Goal: Task Accomplishment & Management: Use online tool/utility

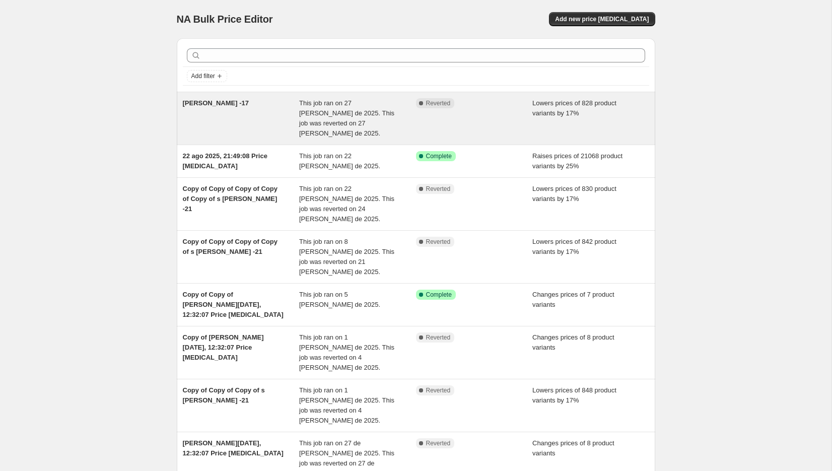
click at [549, 109] on span "Lowers prices of 828 product variants by 17%" at bounding box center [575, 108] width 84 height 18
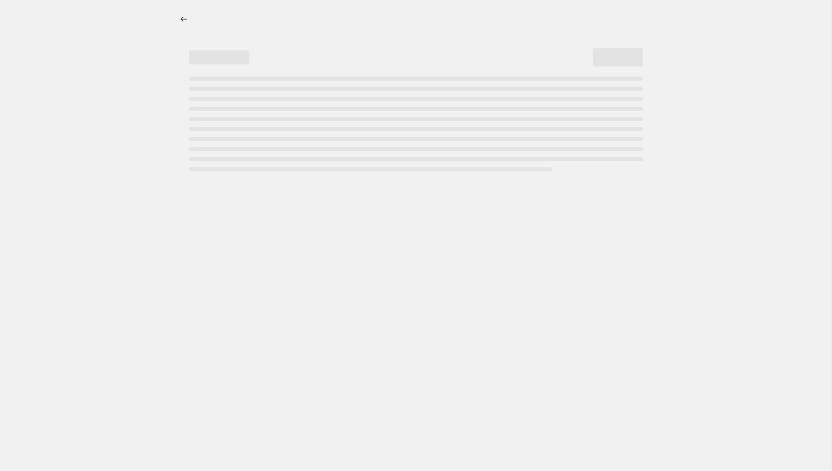
select select "percentage"
select select "no_change"
select select "vendor"
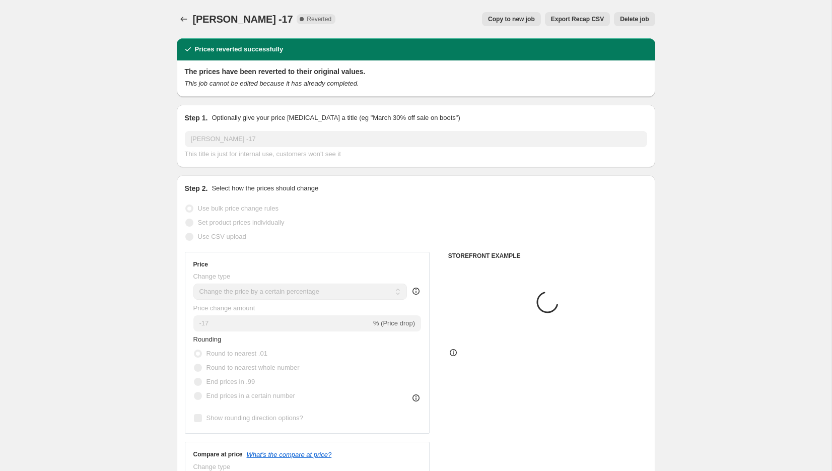
click at [515, 19] on span "Copy to new job" at bounding box center [511, 19] width 47 height 8
select select "percentage"
select select "no_change"
select select "vendor"
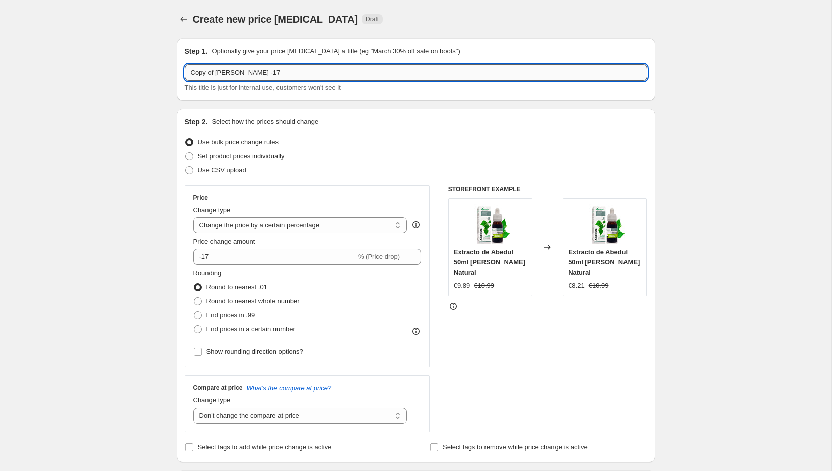
click at [320, 69] on input "Copy of [PERSON_NAME] -17" at bounding box center [416, 72] width 463 height 16
type input "Copy of [PERSON_NAME] -15"
click at [232, 259] on input "-17" at bounding box center [274, 257] width 163 height 16
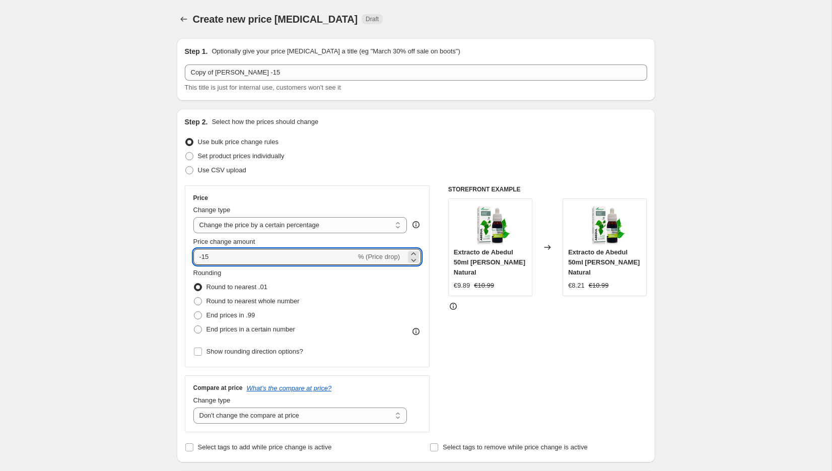
type input "-15"
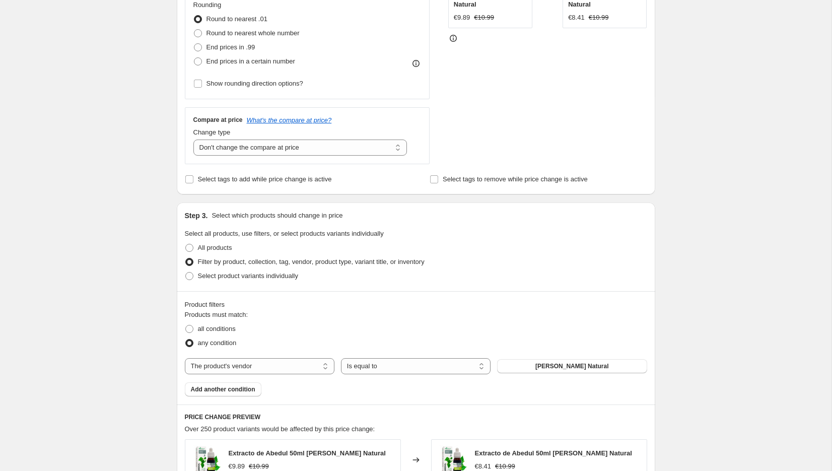
scroll to position [645, 0]
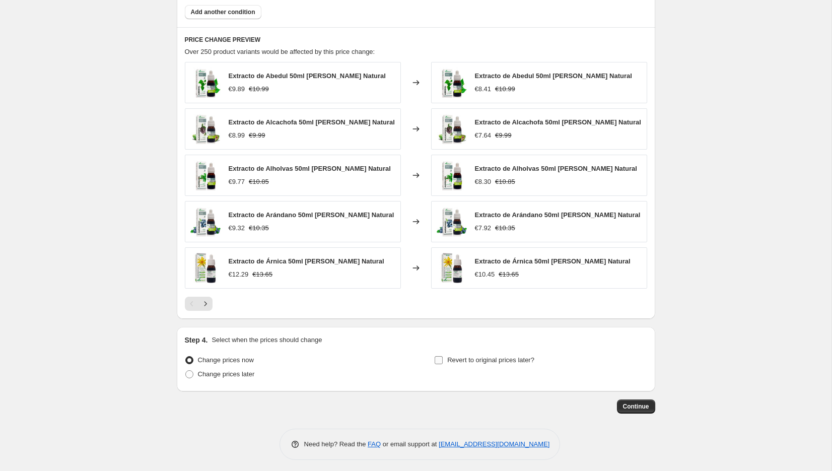
click at [437, 358] on input "Revert to original prices later?" at bounding box center [439, 360] width 8 height 8
checkbox input "true"
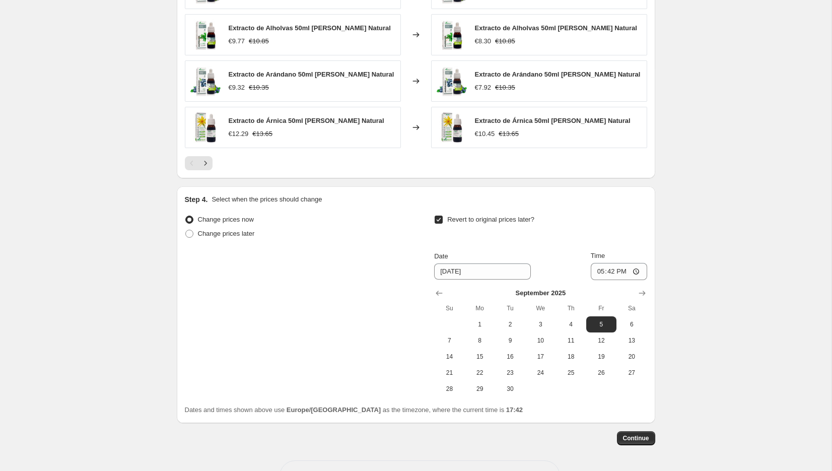
scroll to position [789, 0]
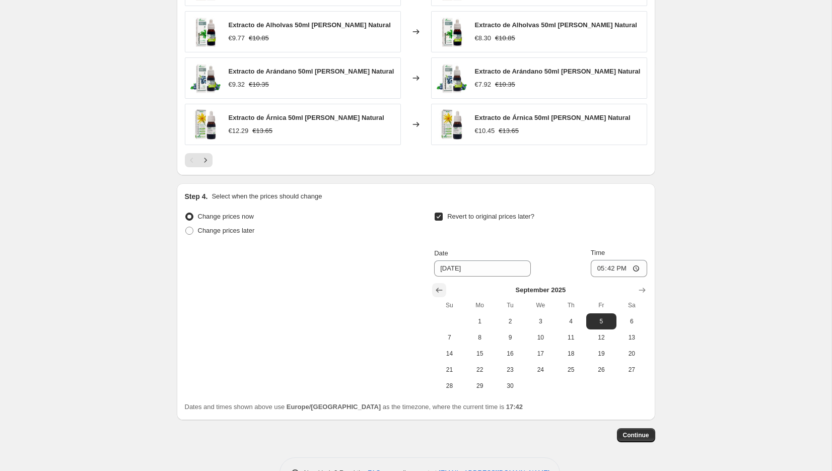
click at [440, 288] on icon "Show previous month, August 2025" at bounding box center [439, 290] width 7 height 5
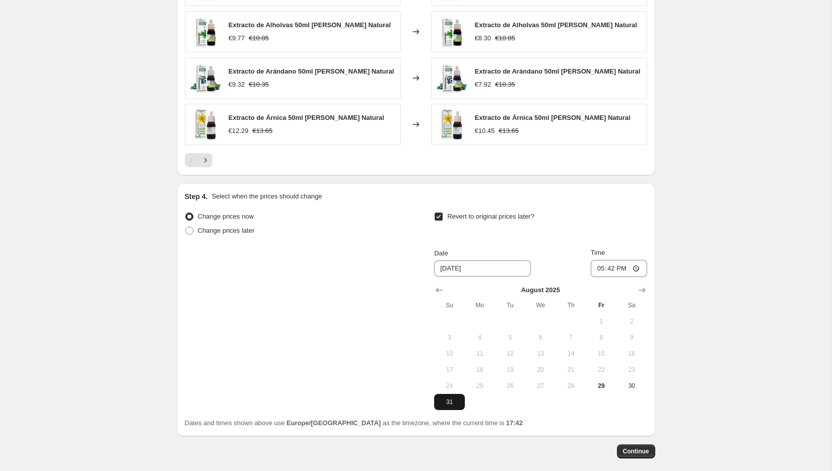
click at [444, 394] on button "31" at bounding box center [449, 402] width 30 height 16
type input "[DATE]"
click at [639, 268] on input "17:42" at bounding box center [619, 268] width 56 height 17
type input "23:45"
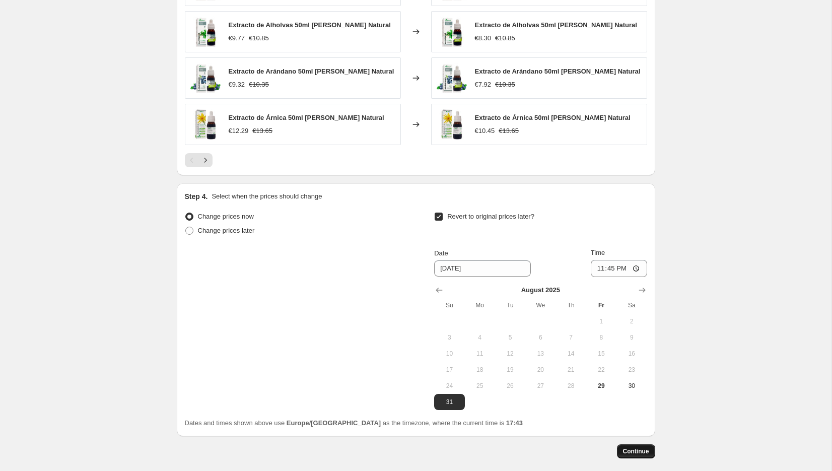
click at [624, 447] on span "Continue" at bounding box center [636, 451] width 26 height 8
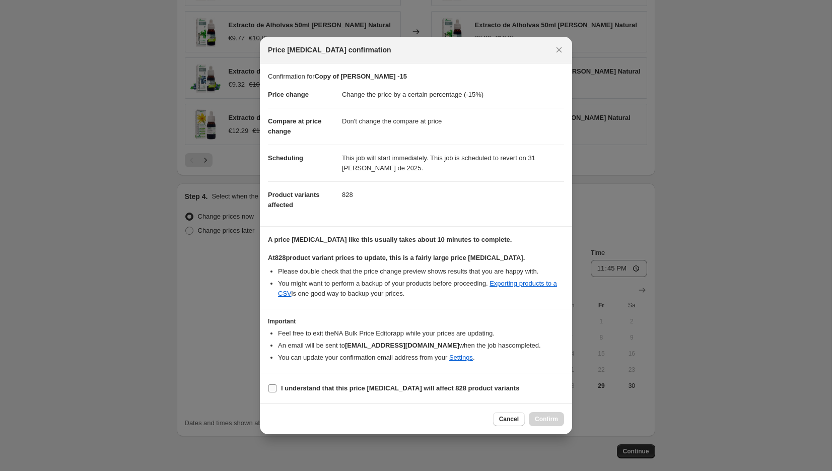
click at [272, 384] on input "I understand that this price [MEDICAL_DATA] will affect 828 product variants" at bounding box center [273, 388] width 8 height 8
checkbox input "true"
click at [549, 416] on span "Confirm" at bounding box center [546, 419] width 23 height 8
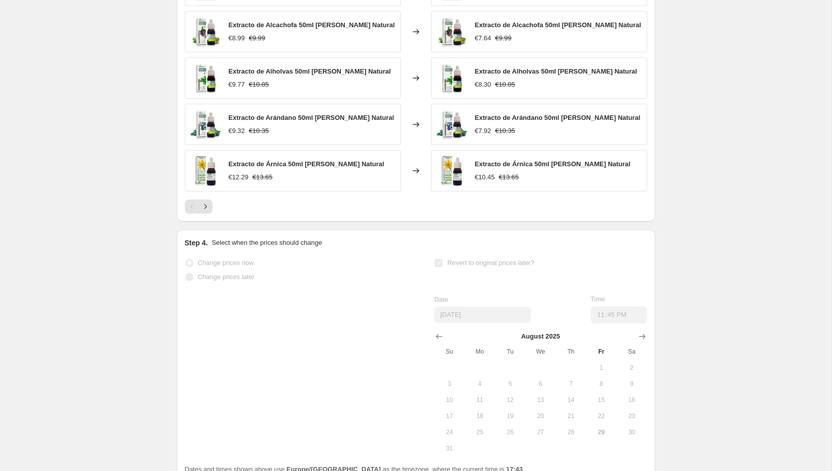
scroll to position [884, 0]
